Goal: Information Seeking & Learning: Learn about a topic

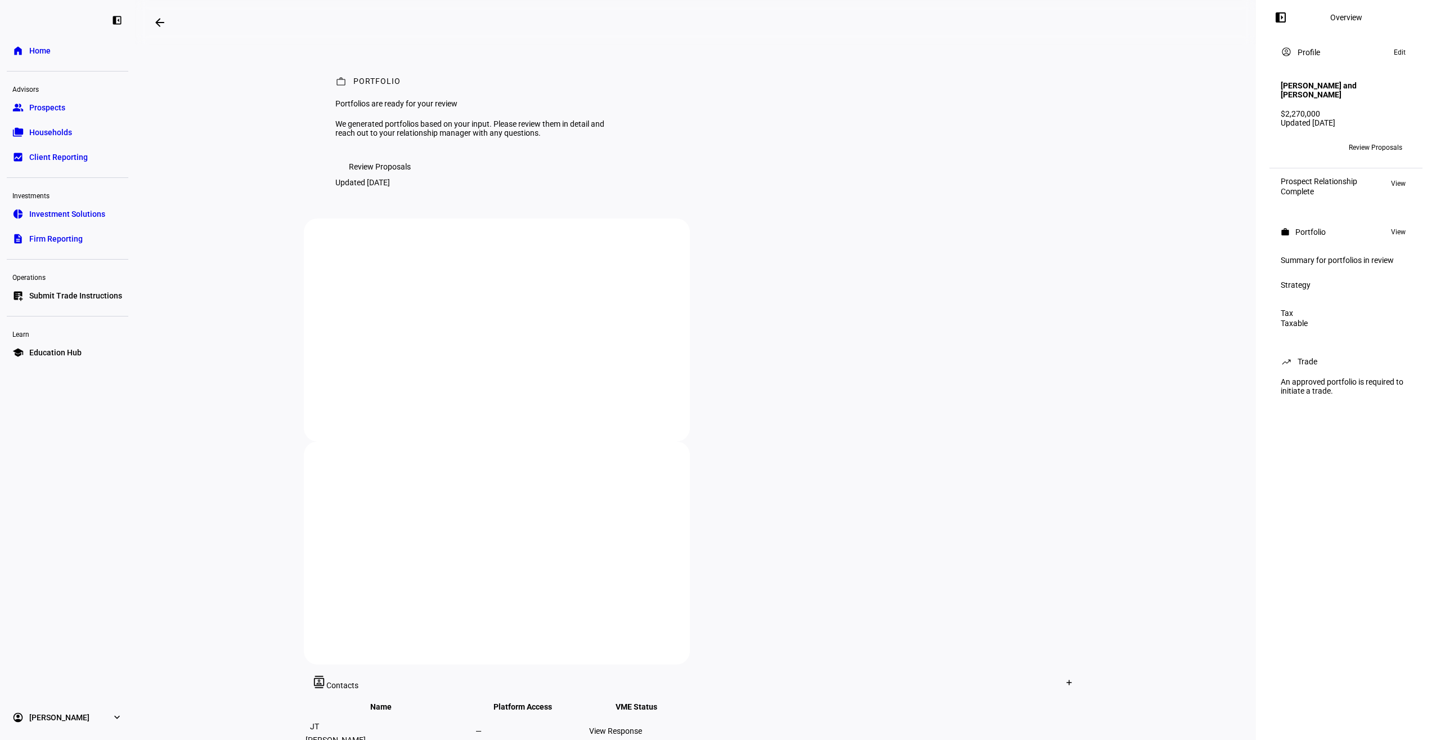
click at [1378, 148] on span "Review Proposals" at bounding box center [1375, 147] width 53 height 18
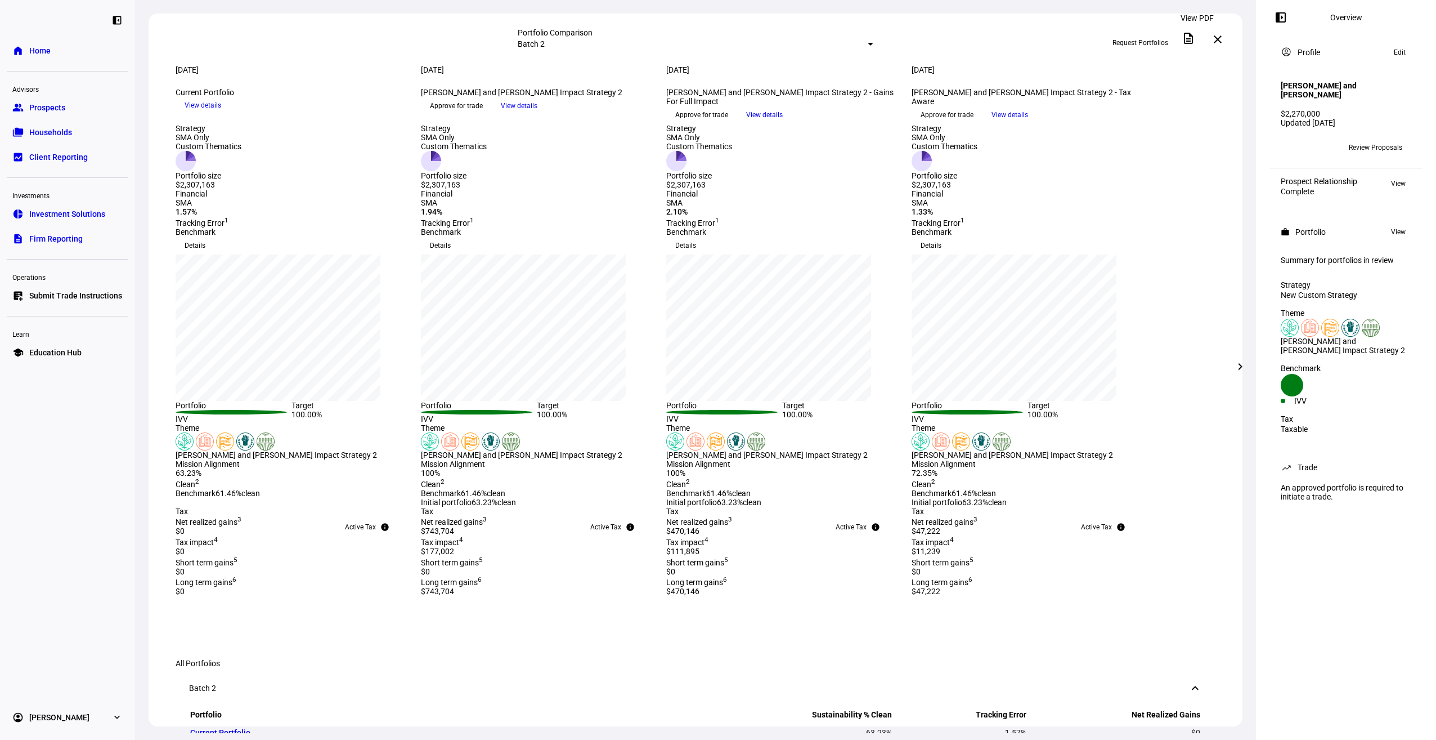
click at [1195, 41] on mat-icon "description" at bounding box center [1189, 39] width 14 height 14
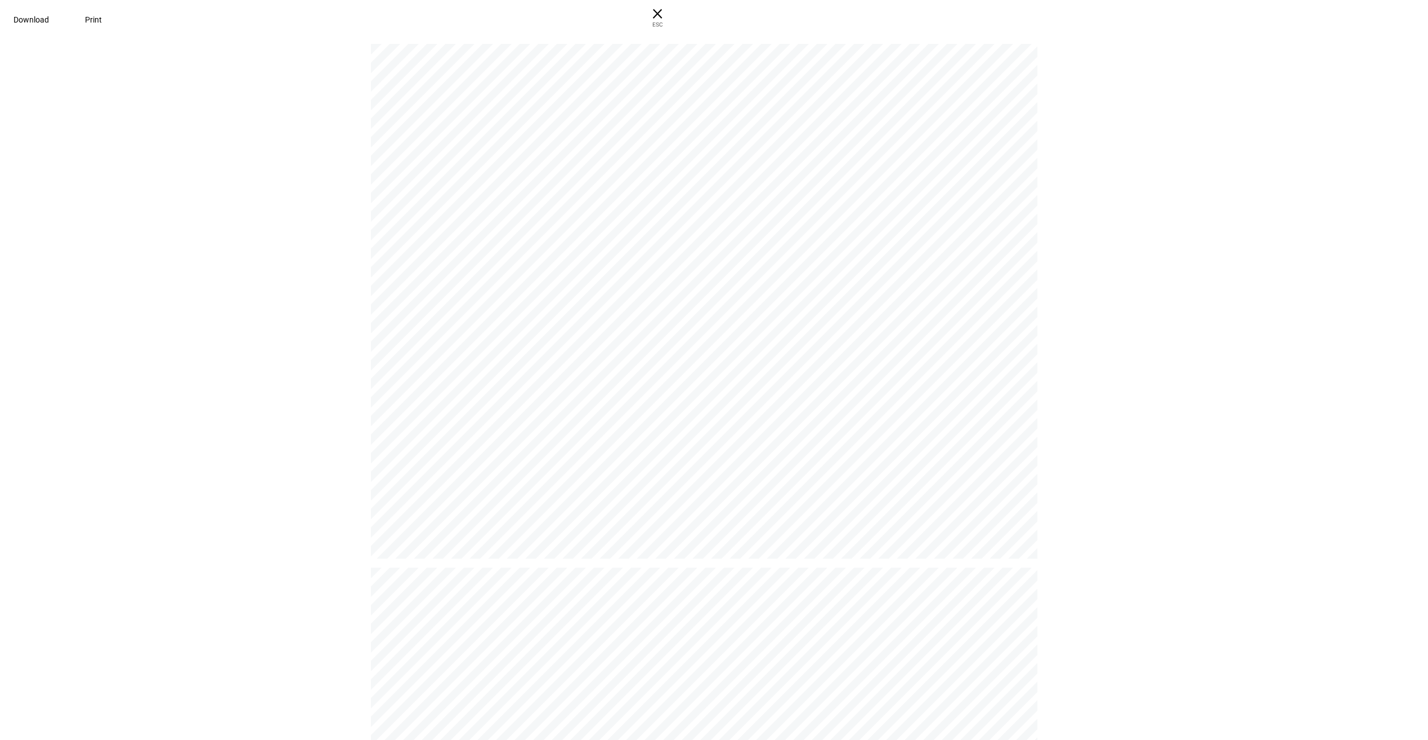
click at [49, 24] on span "Download" at bounding box center [31, 19] width 35 height 9
click at [1224, 401] on pdf-viewer "P O RT F O L I O Portfolios are ready for your review We generated portfolios b…" at bounding box center [714, 391] width 1420 height 696
click at [675, 14] on span "× ESC" at bounding box center [657, 18] width 36 height 36
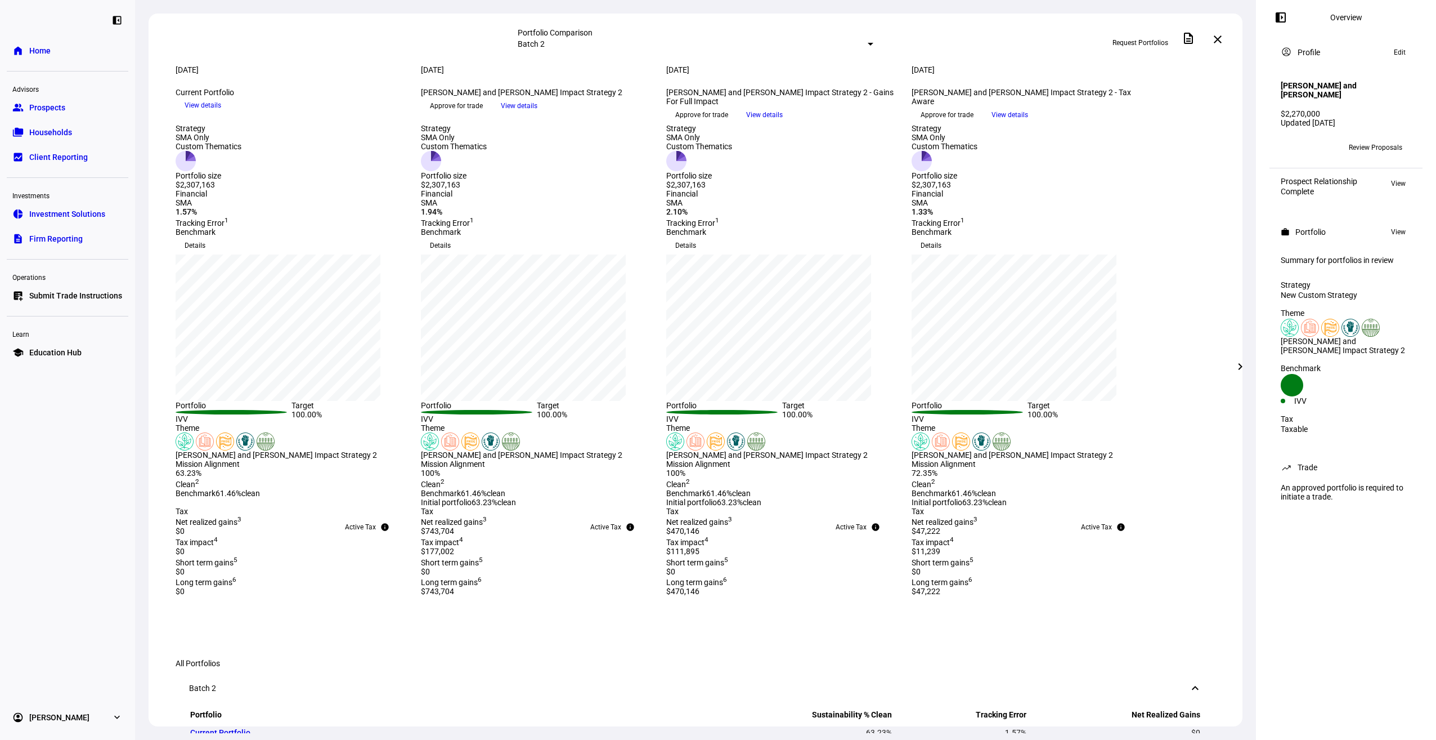
click at [783, 123] on span "View details" at bounding box center [764, 114] width 37 height 17
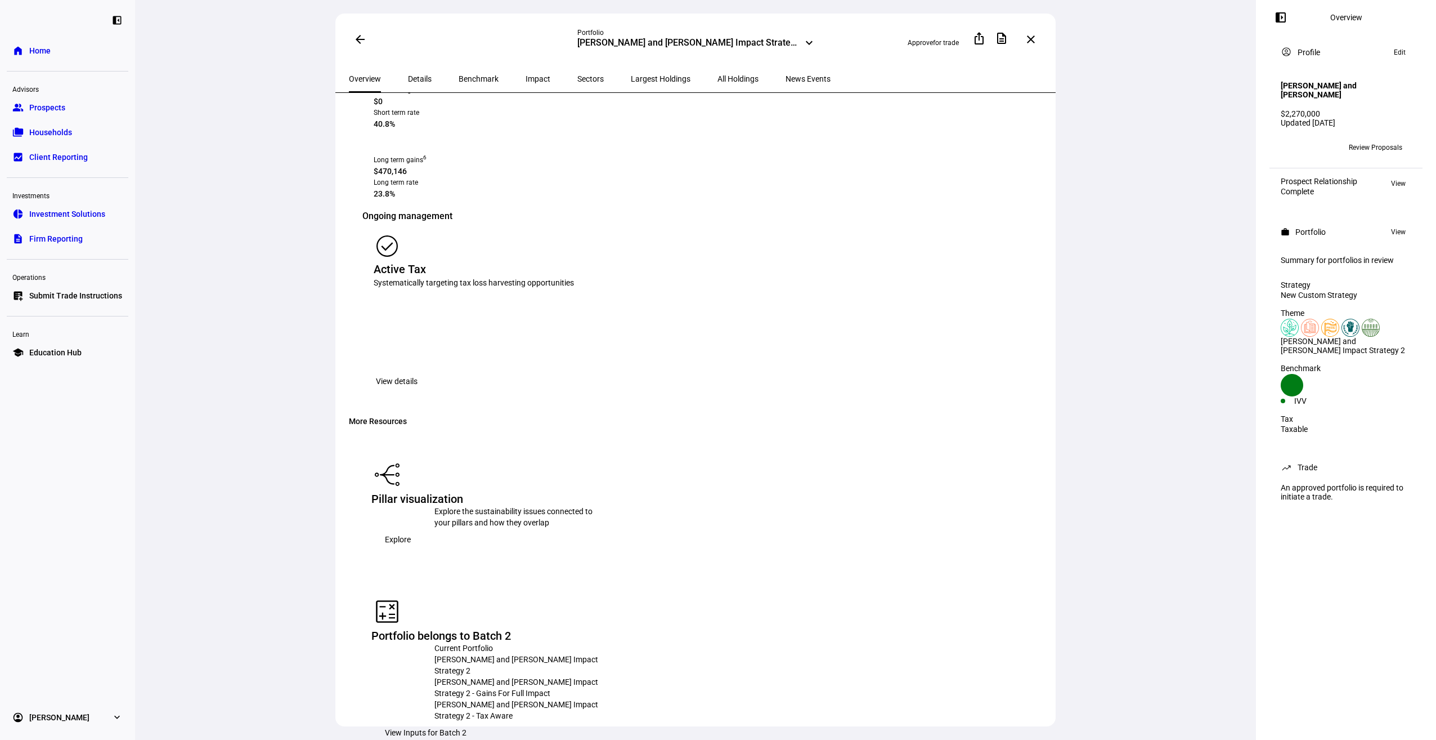
scroll to position [1418, 0]
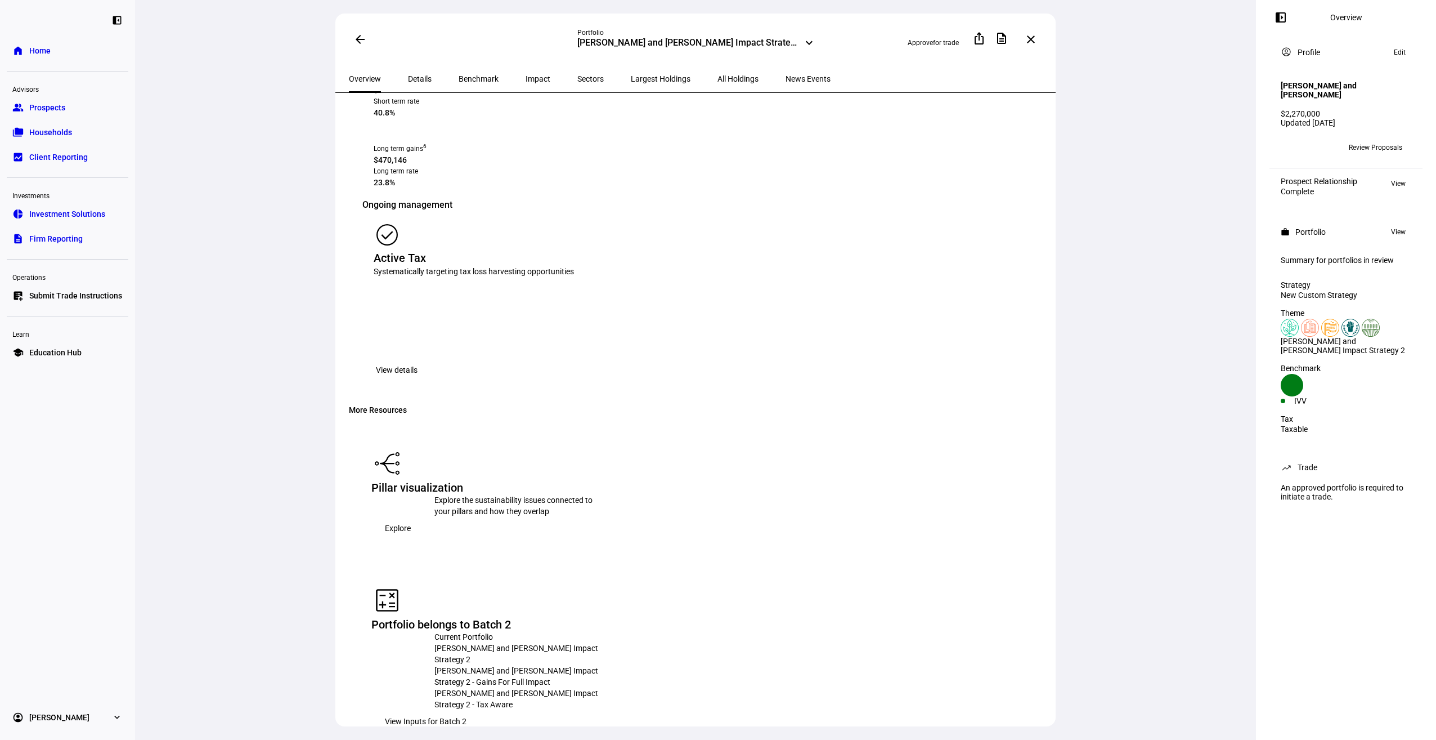
click at [603, 687] on div "[PERSON_NAME] and [PERSON_NAME] Impact Strategy 2 - Tax Aware" at bounding box center [519, 698] width 169 height 23
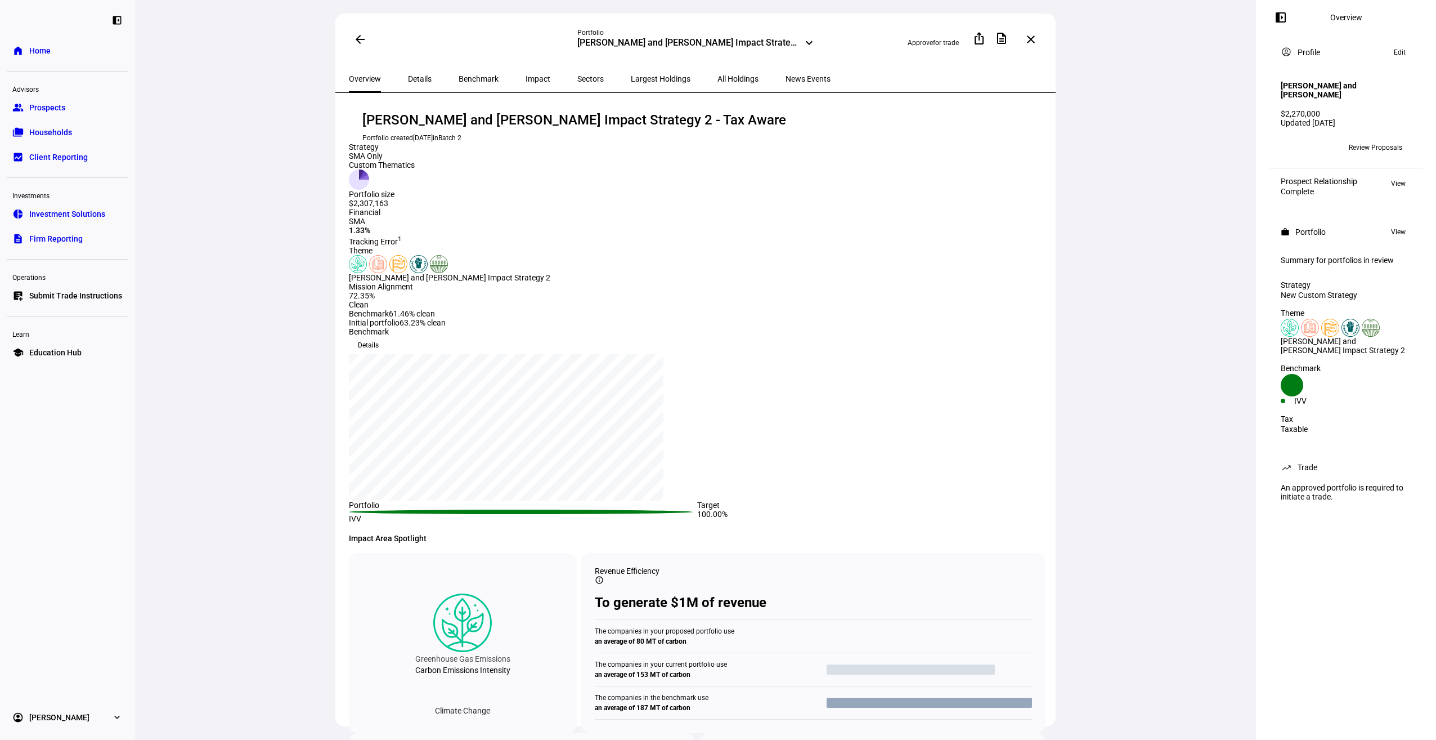
click at [718, 76] on span "All Holdings" at bounding box center [738, 79] width 41 height 8
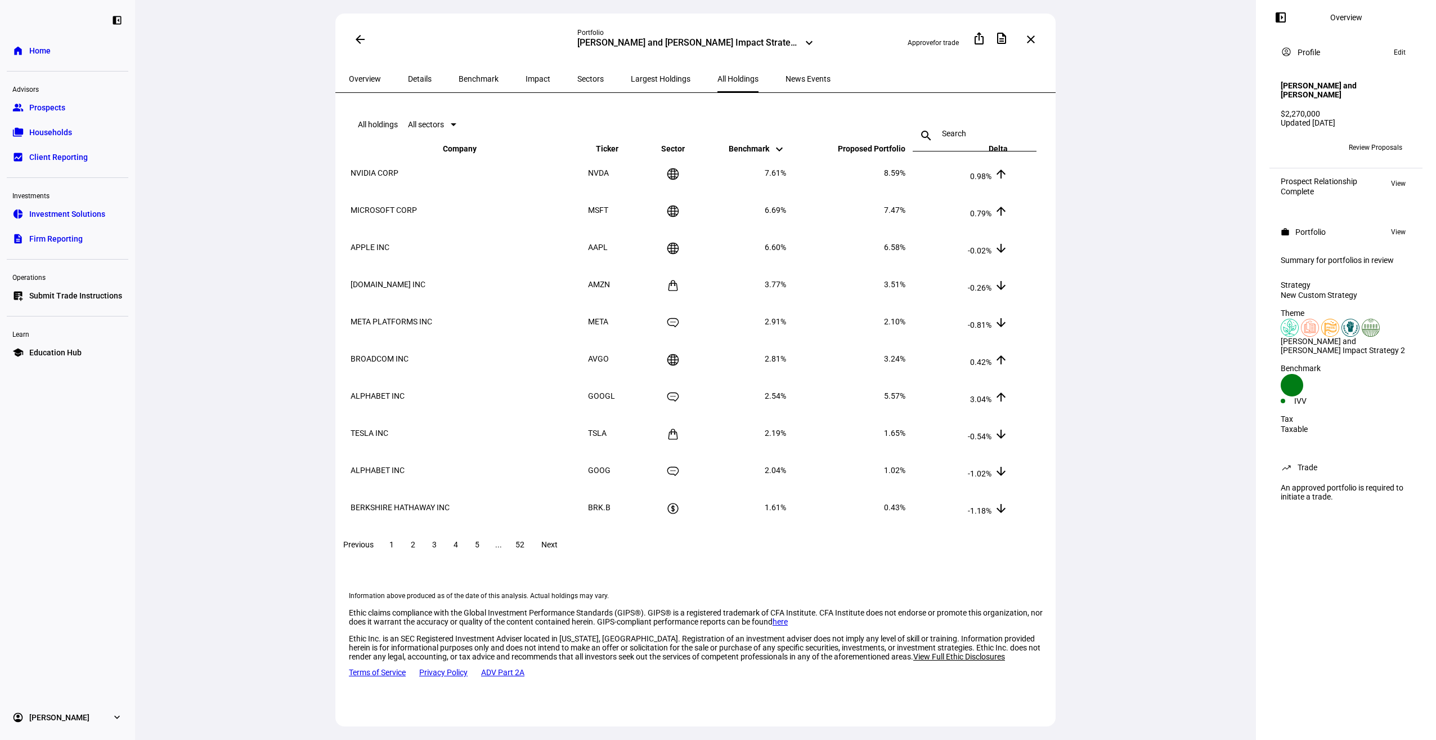
click at [526, 75] on span "Impact" at bounding box center [538, 79] width 25 height 8
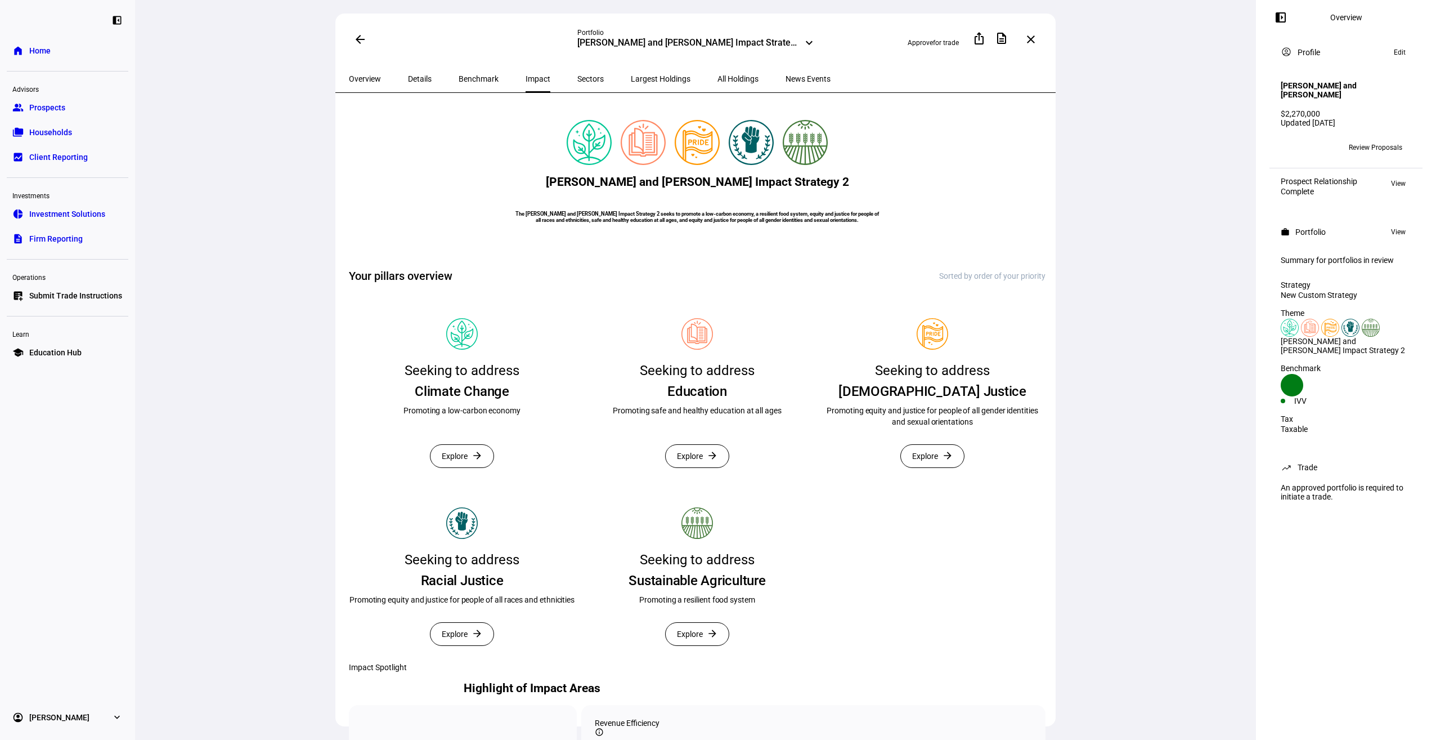
drag, startPoint x: 1040, startPoint y: 152, endPoint x: 1041, endPoint y: 179, distance: 27.0
click at [1041, 179] on eth-route-card-body "[PERSON_NAME] and [PERSON_NAME] Impact Strategy 2 The [PERSON_NAME] and [PERSON…" at bounding box center [695, 427] width 720 height 668
click at [986, 36] on mat-icon "ios_share" at bounding box center [980, 39] width 14 height 14
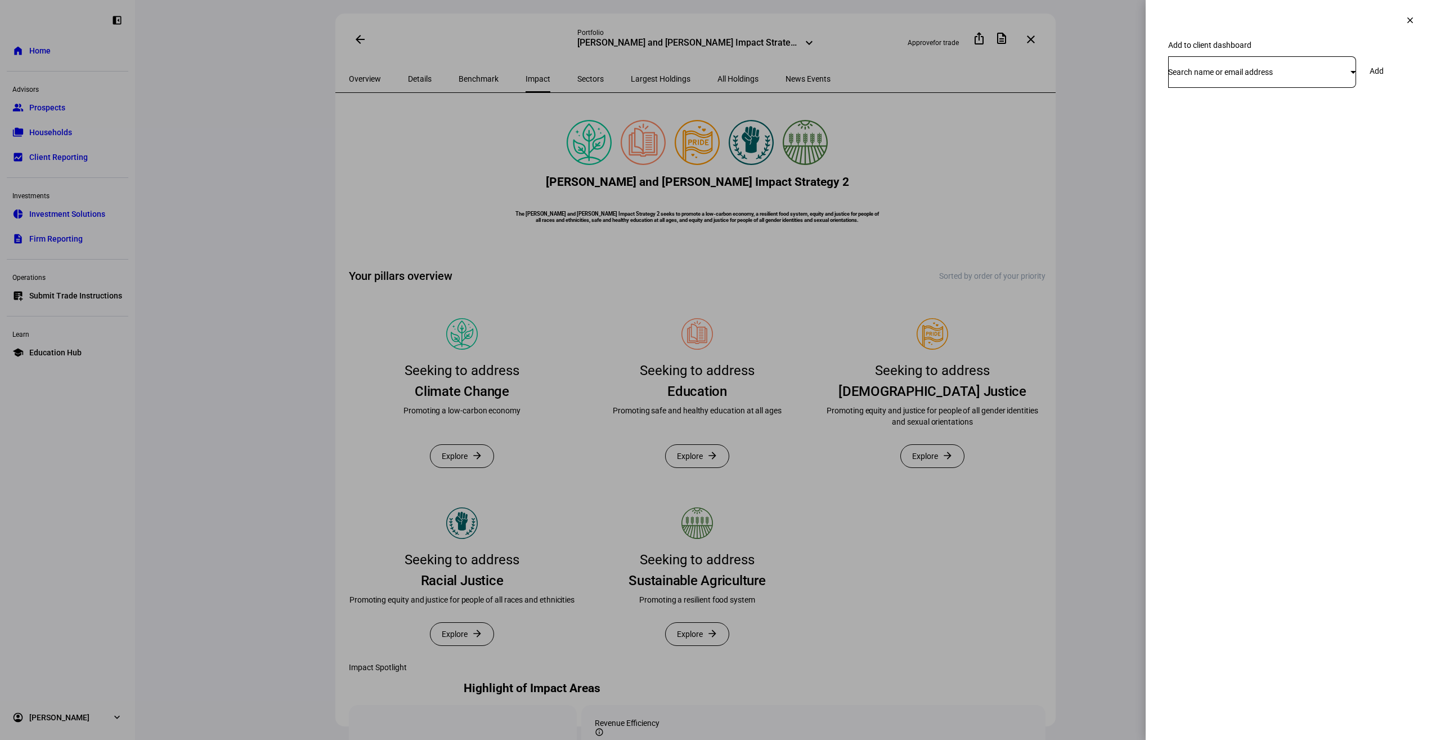
click at [1206, 77] on span "Search name or email address" at bounding box center [1220, 72] width 105 height 9
click at [1410, 18] on div at bounding box center [718, 370] width 1436 height 740
click at [1402, 26] on span at bounding box center [1410, 20] width 27 height 27
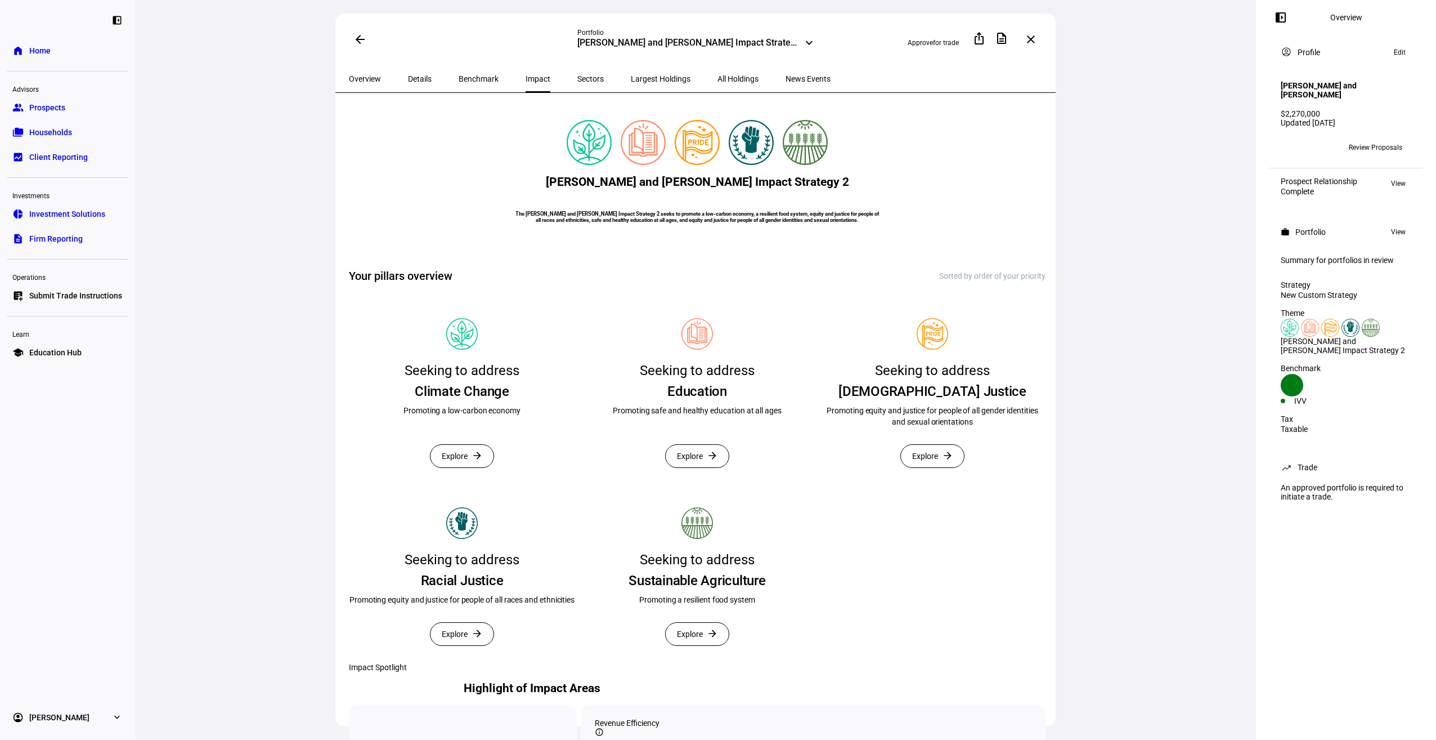
drag, startPoint x: 1049, startPoint y: 150, endPoint x: 1052, endPoint y: 229, distance: 78.9
click at [1052, 247] on eth-route-card-body "[PERSON_NAME] and [PERSON_NAME] Impact Strategy 2 The [PERSON_NAME] and [PERSON…" at bounding box center [695, 427] width 720 height 668
click at [359, 80] on span "Overview" at bounding box center [365, 79] width 32 height 8
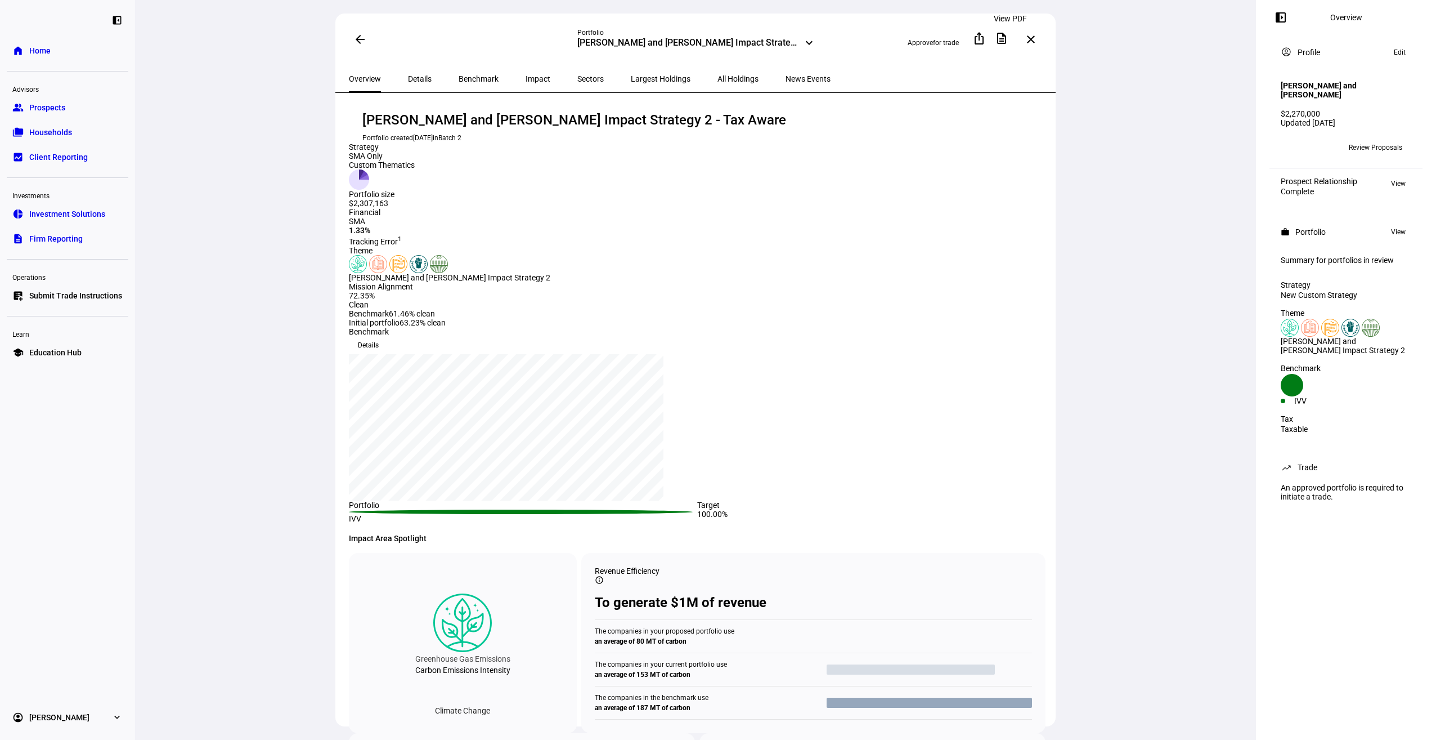
click at [1007, 42] on mat-icon "description" at bounding box center [1002, 39] width 14 height 14
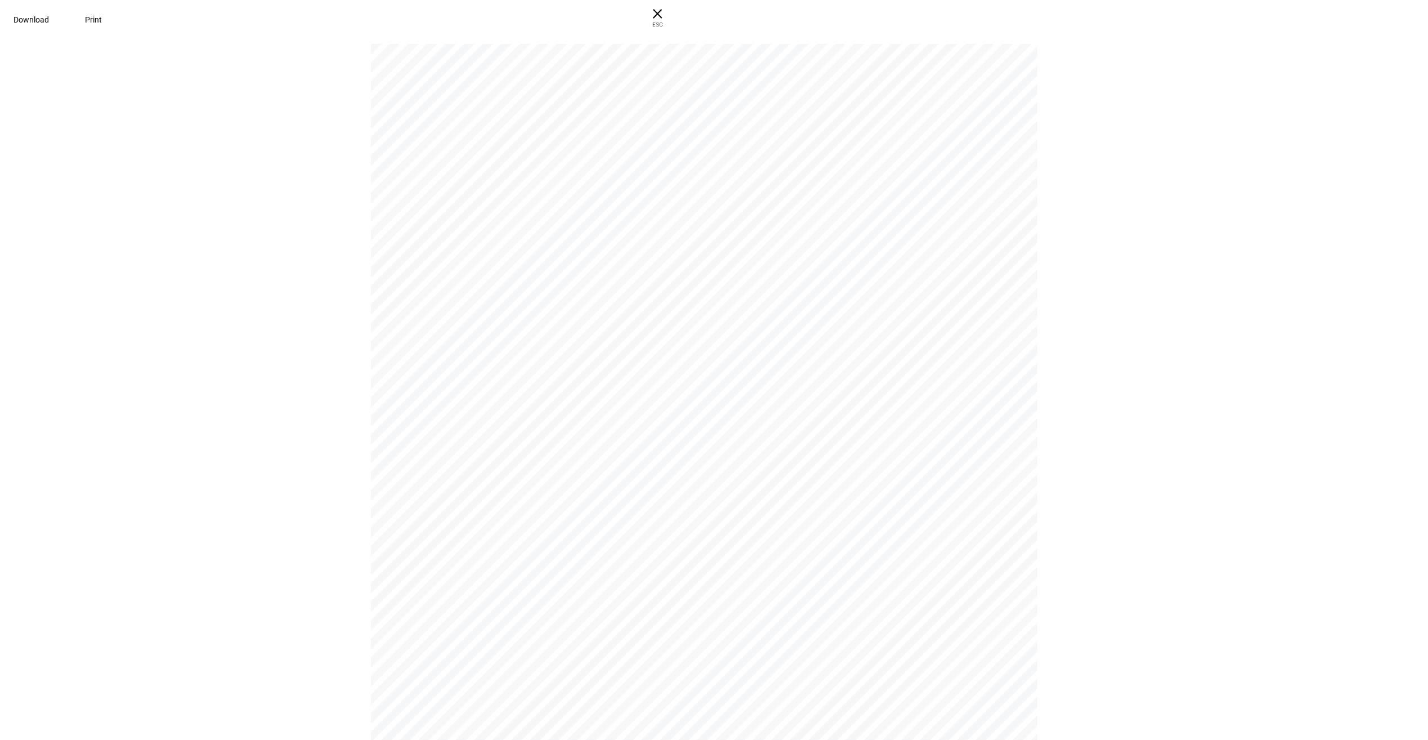
drag, startPoint x: 1419, startPoint y: 66, endPoint x: 1419, endPoint y: 142, distance: 76.0
click at [1419, 142] on div "P O RT F O L I O Portfolios are ready for your review We generated portfolios b…" at bounding box center [714, 388] width 1428 height 703
click at [62, 21] on span at bounding box center [31, 19] width 62 height 27
click at [675, 17] on span "× ESC" at bounding box center [657, 18] width 36 height 36
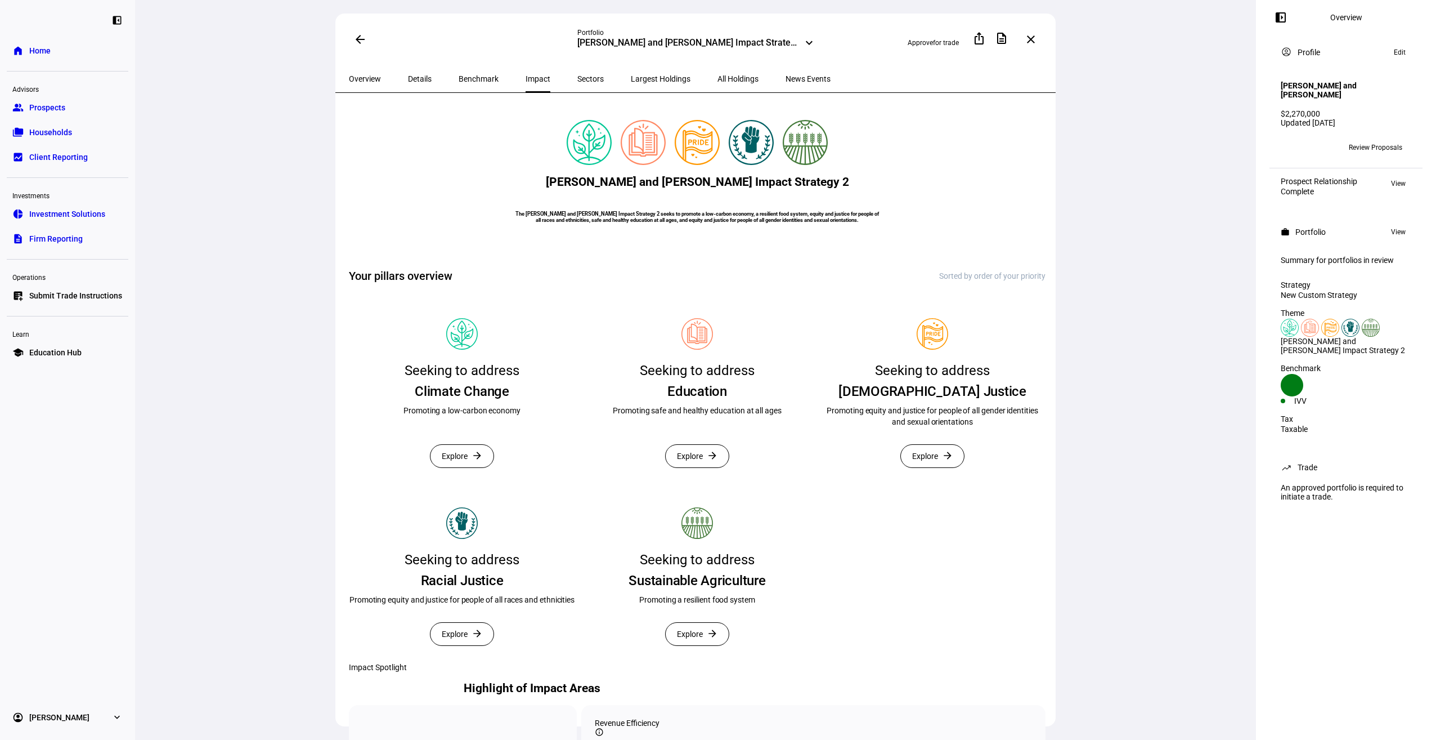
click at [718, 80] on span "All Holdings" at bounding box center [738, 79] width 41 height 8
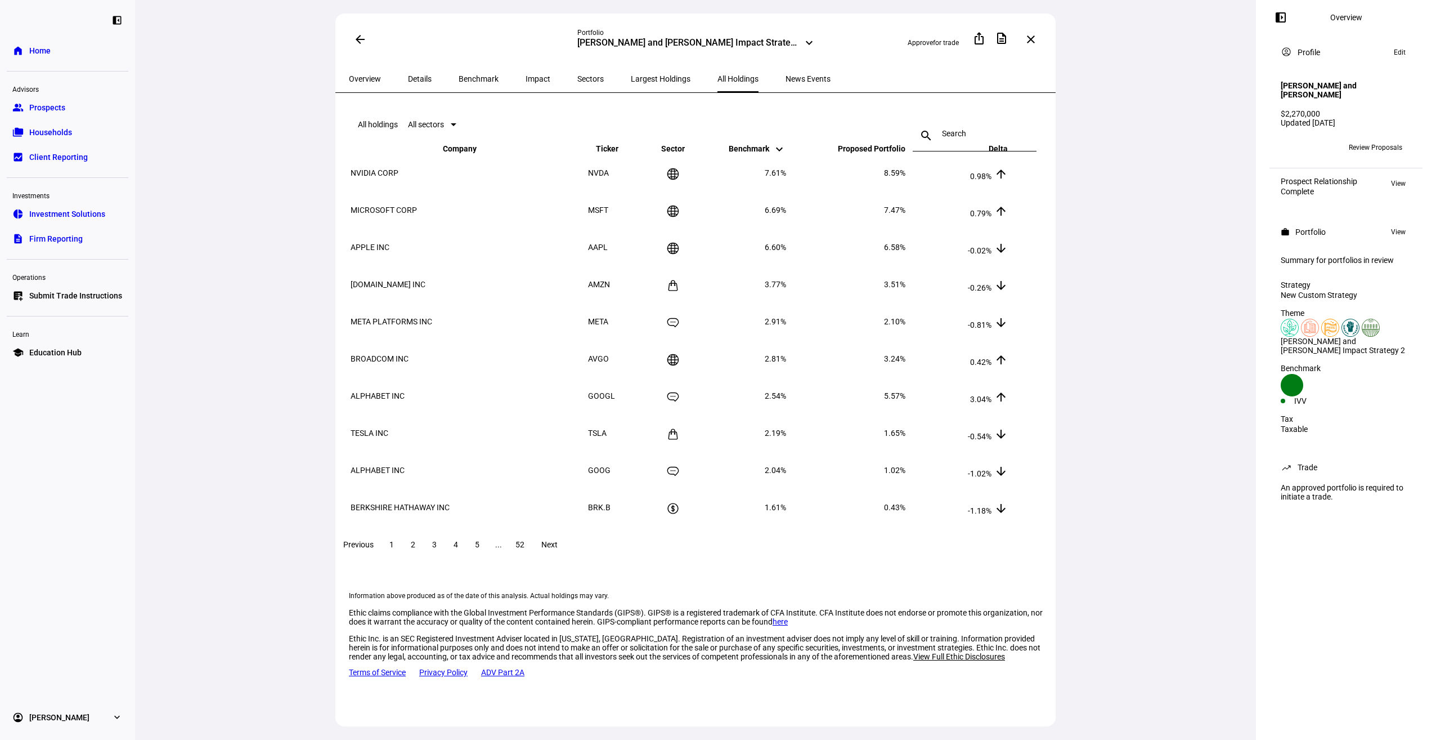
click at [631, 80] on span "Largest Holdings" at bounding box center [661, 79] width 60 height 8
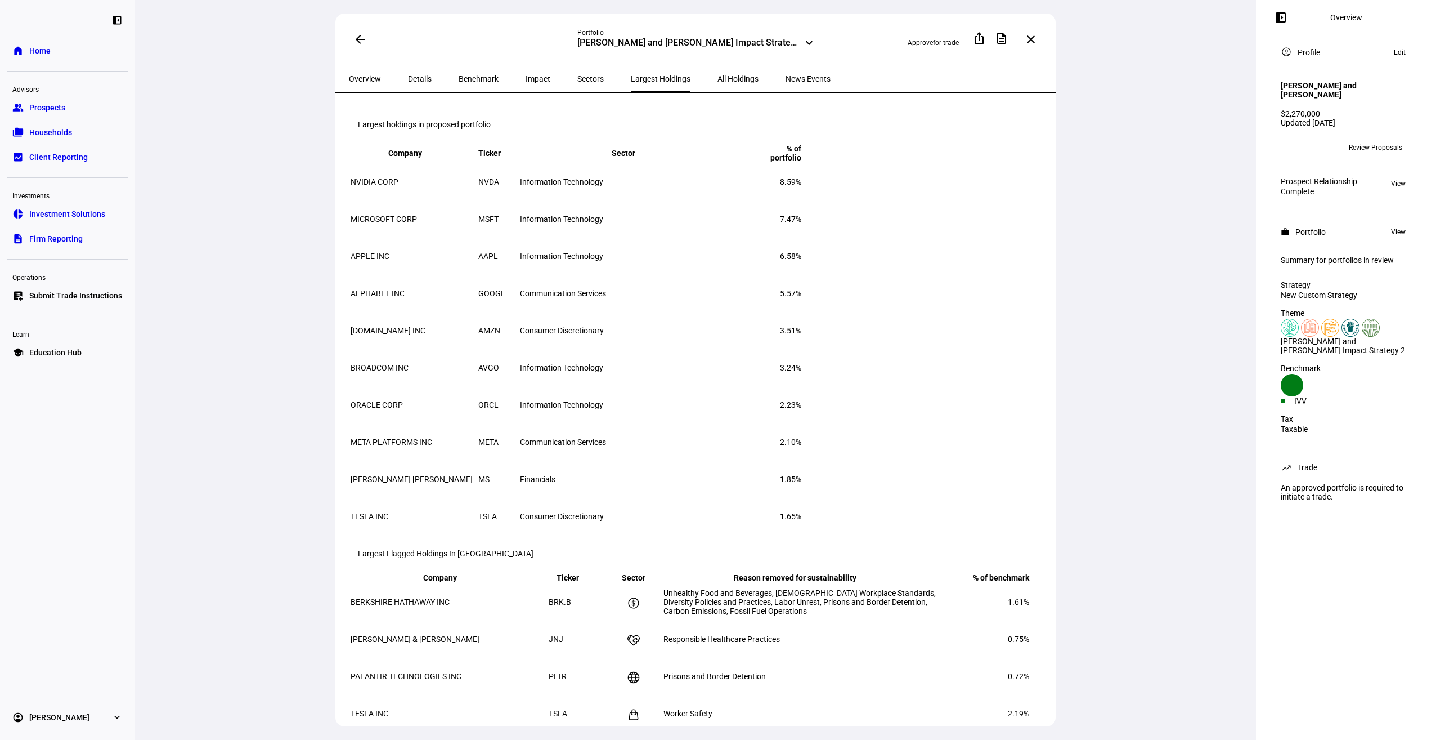
click at [463, 80] on span "Benchmark" at bounding box center [479, 79] width 40 height 8
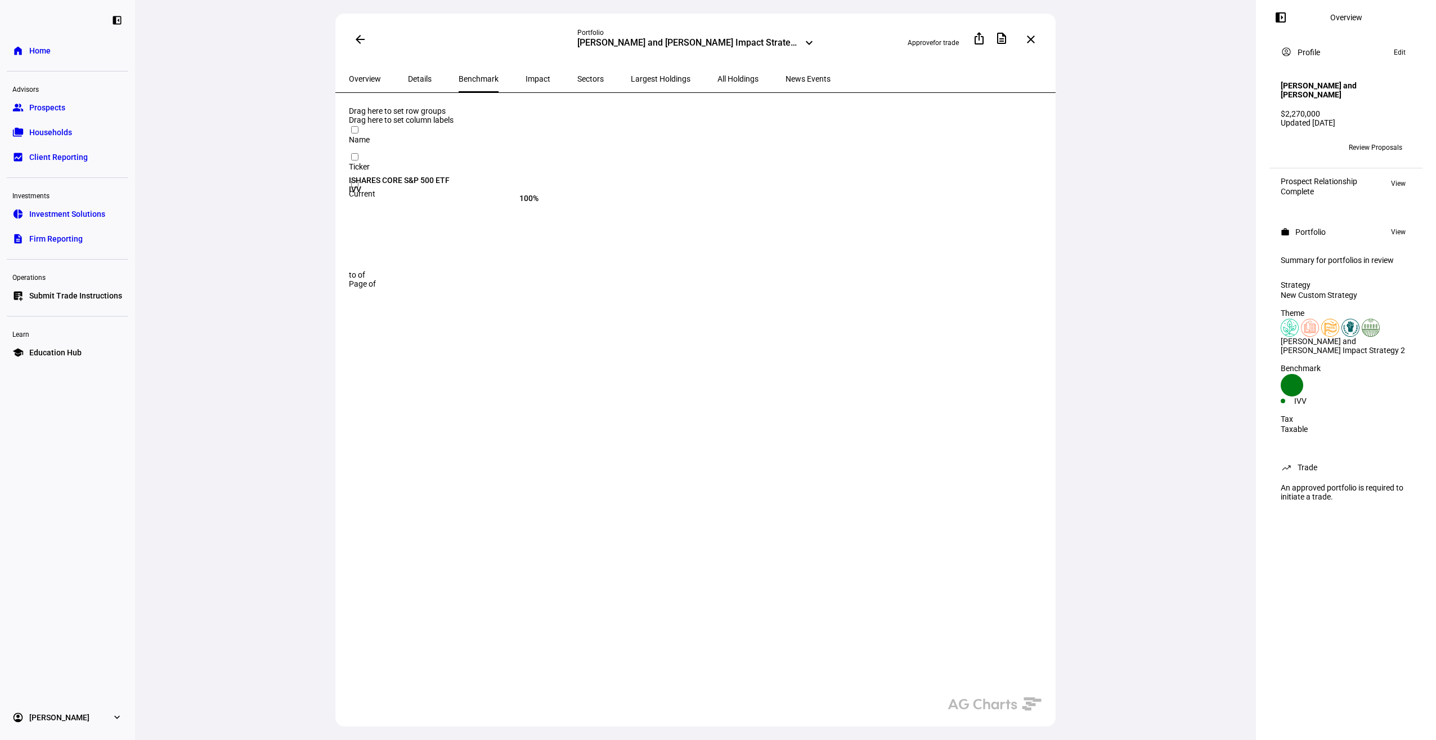
click at [526, 80] on span "Impact" at bounding box center [538, 79] width 25 height 8
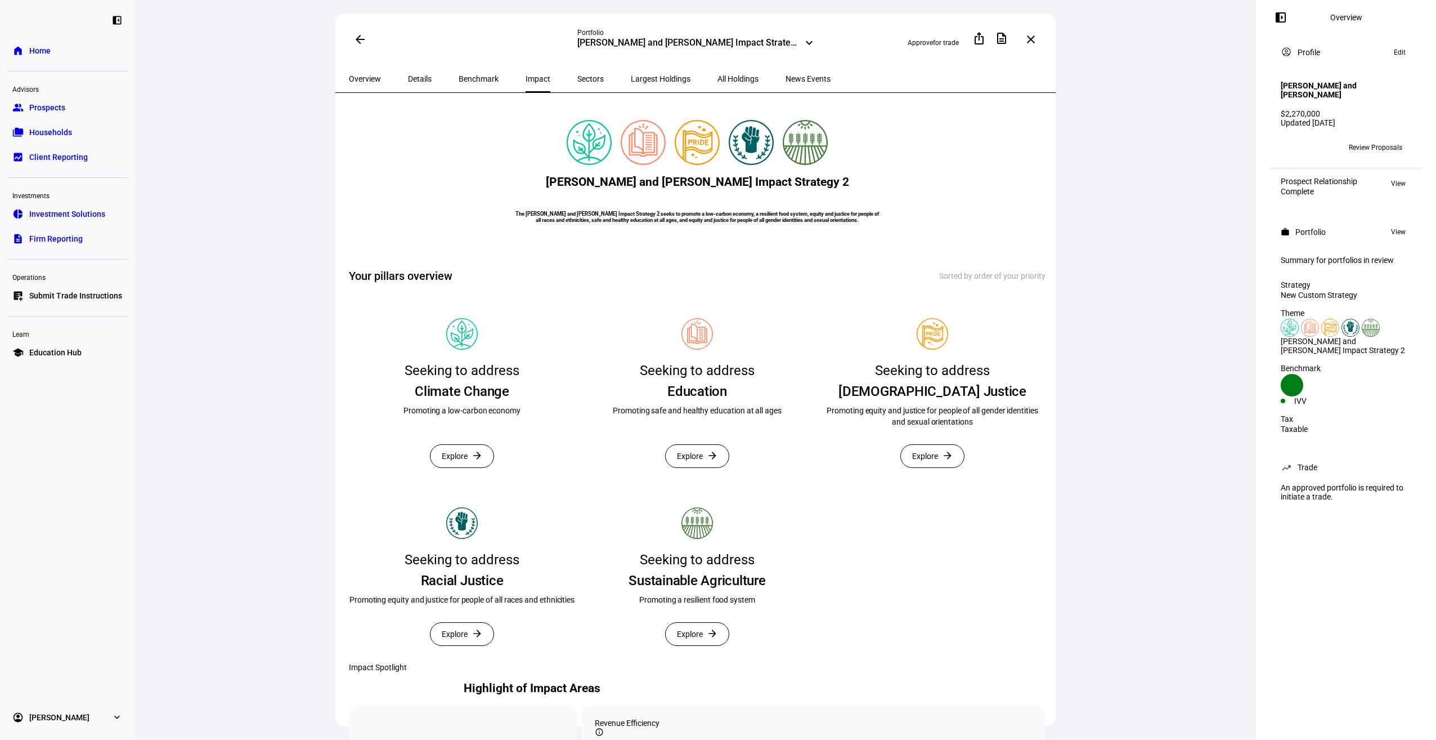
click at [445, 80] on div "Benchmark" at bounding box center [478, 78] width 67 height 27
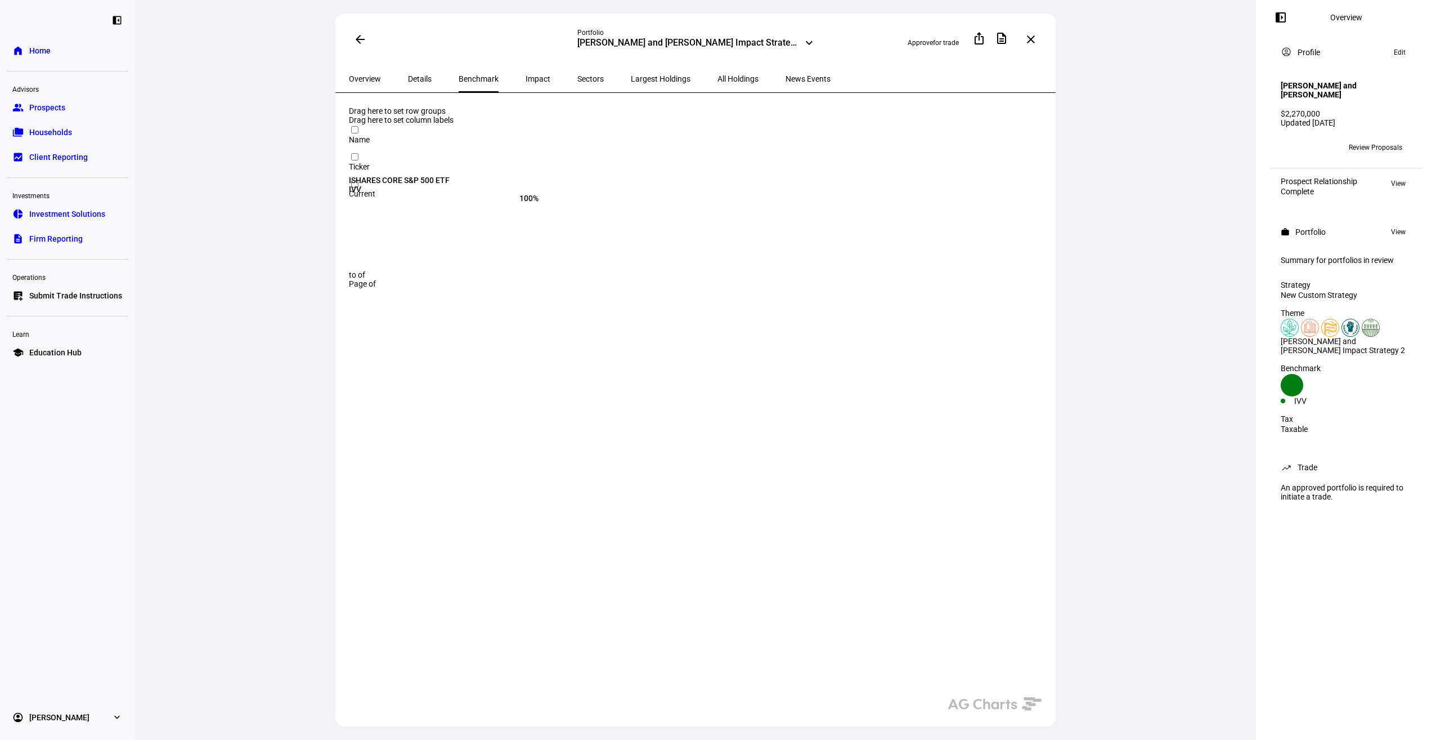
click at [408, 76] on span "Details" at bounding box center [420, 79] width 24 height 8
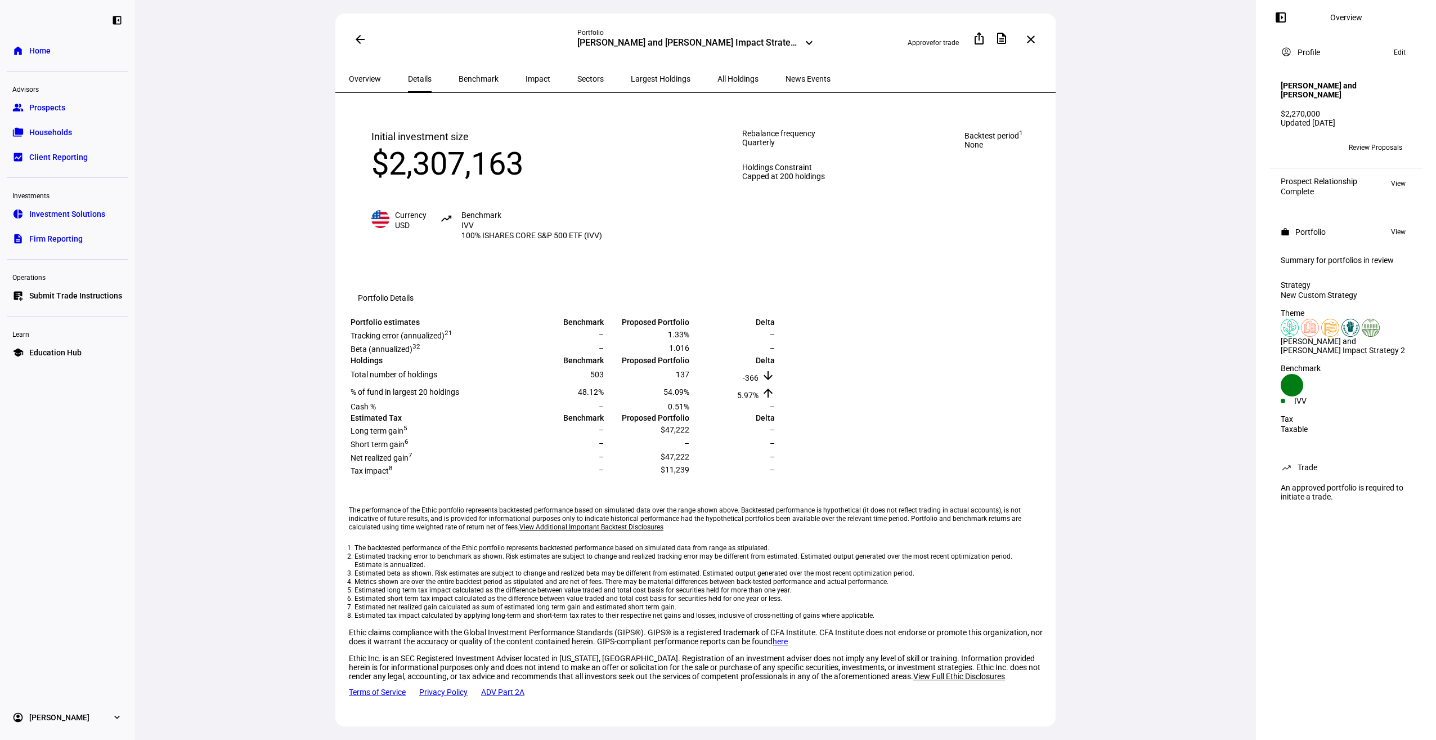
click at [459, 76] on span "Benchmark" at bounding box center [479, 79] width 40 height 8
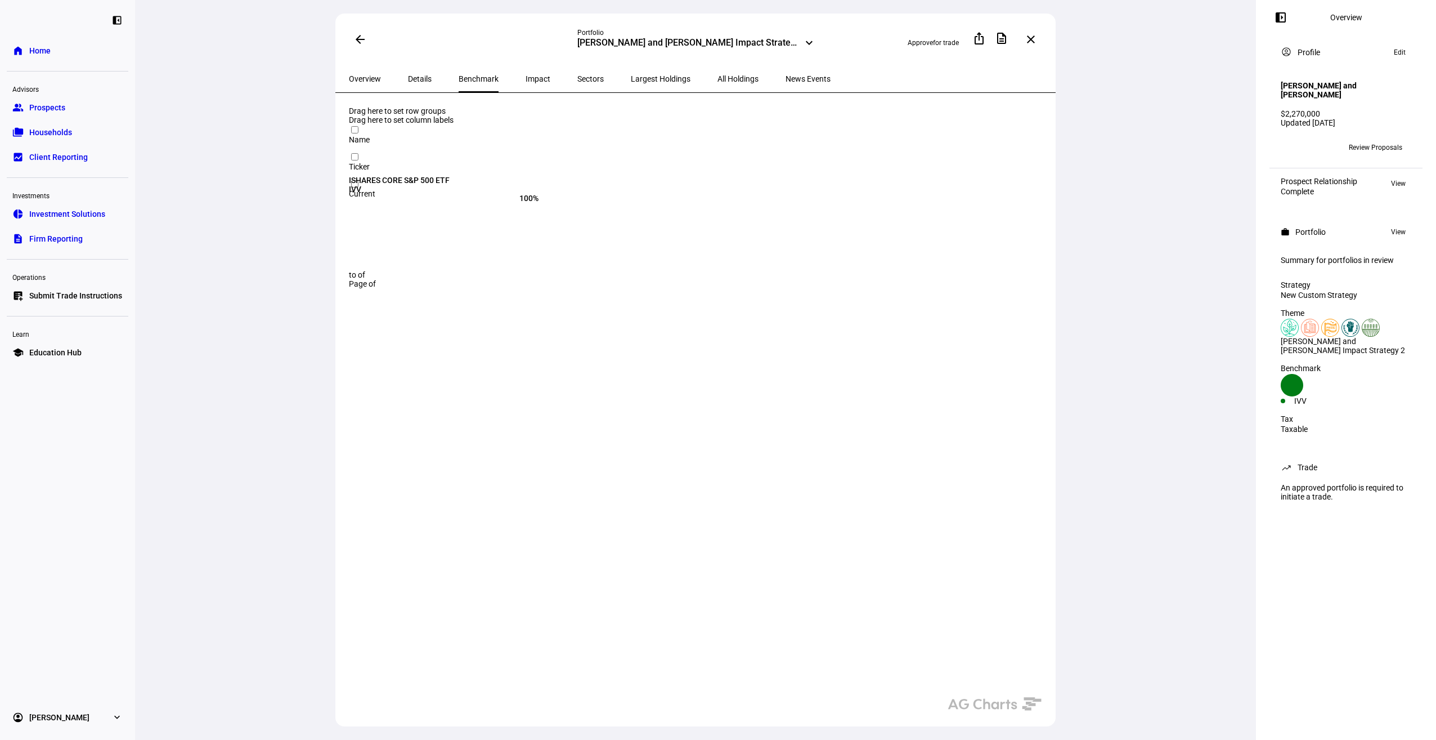
click at [360, 76] on span "Overview" at bounding box center [365, 79] width 32 height 8
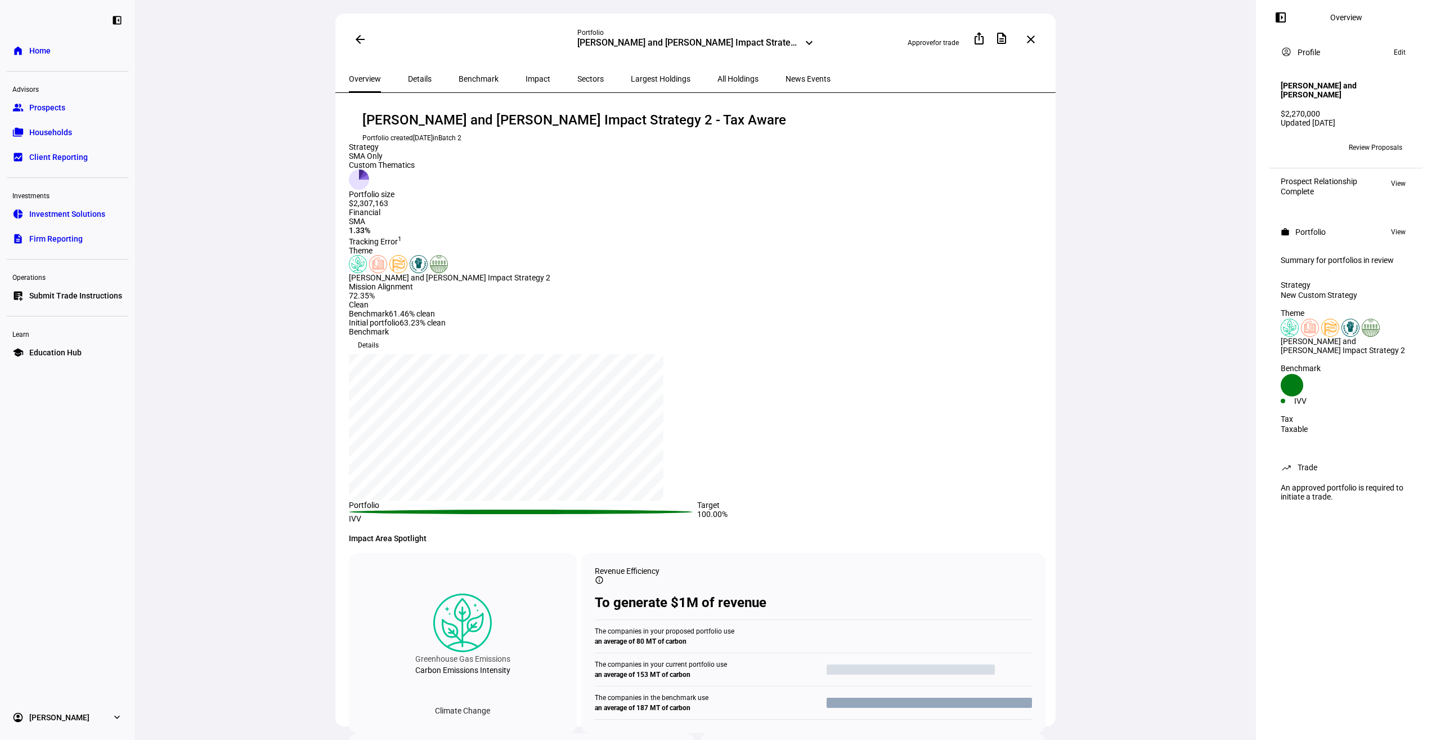
click at [1037, 38] on mat-icon "close" at bounding box center [1031, 40] width 14 height 14
